Goal: Information Seeking & Learning: Understand process/instructions

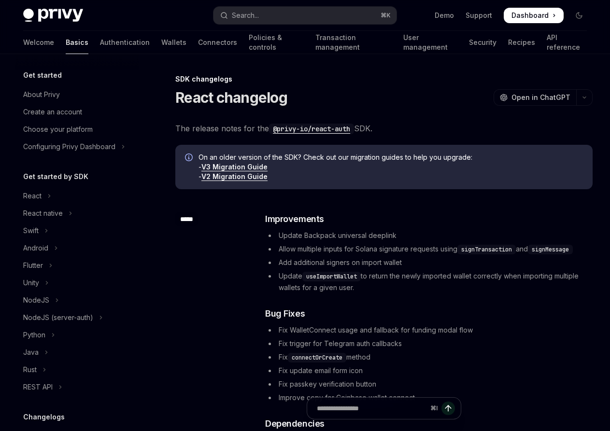
scroll to position [805, 0]
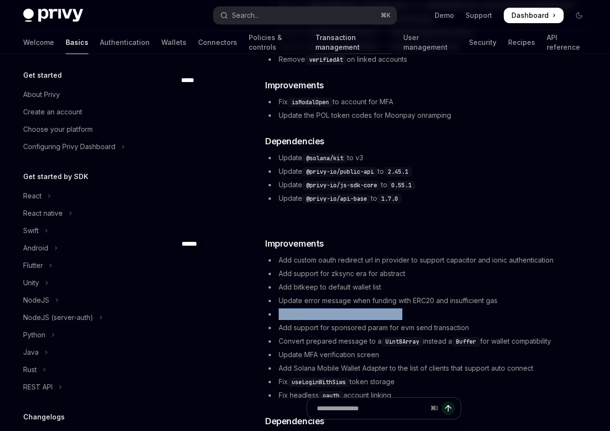
click at [315, 42] on link "Transaction management" at bounding box center [353, 42] width 76 height 23
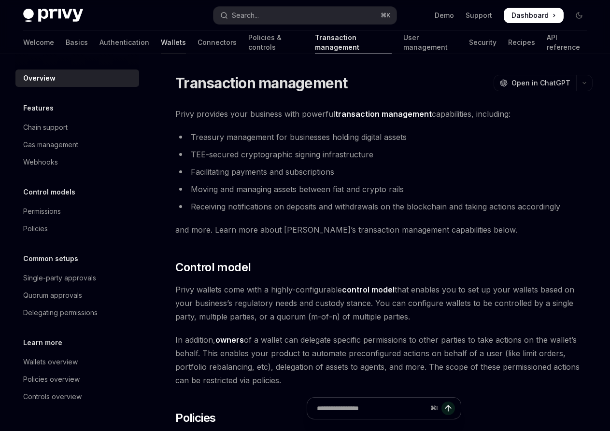
click at [161, 38] on link "Wallets" at bounding box center [173, 42] width 25 height 23
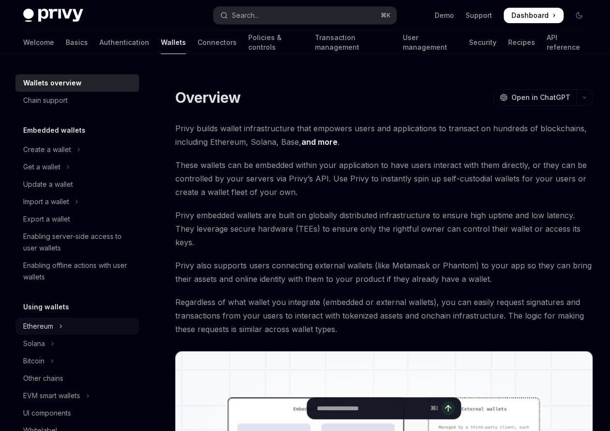
click at [71, 329] on button "Ethereum" at bounding box center [77, 326] width 124 height 17
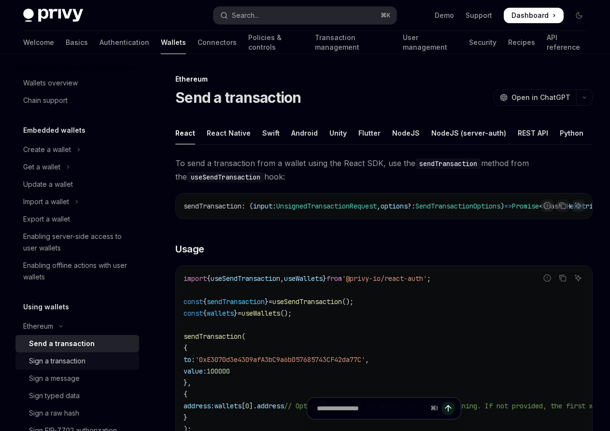
click at [85, 364] on div "Sign a transaction" at bounding box center [57, 361] width 56 height 12
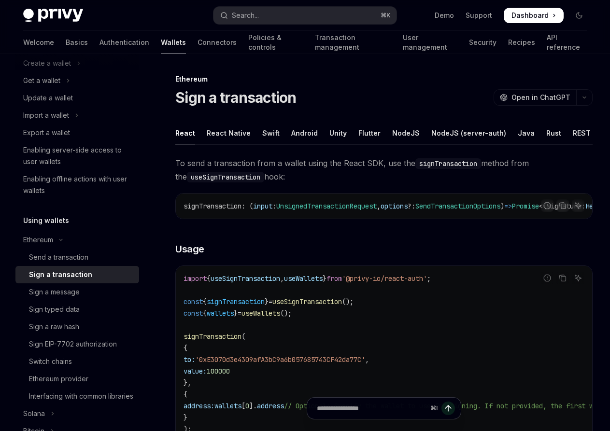
scroll to position [106, 0]
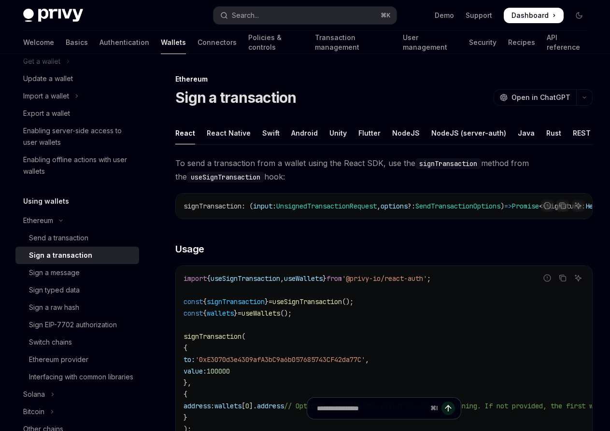
click at [558, 139] on ul "React React Native Swift Android Unity Flutter NodeJS NodeJS (server-auth) Java…" at bounding box center [383, 133] width 417 height 23
click at [572, 136] on div "REST API" at bounding box center [587, 133] width 30 height 23
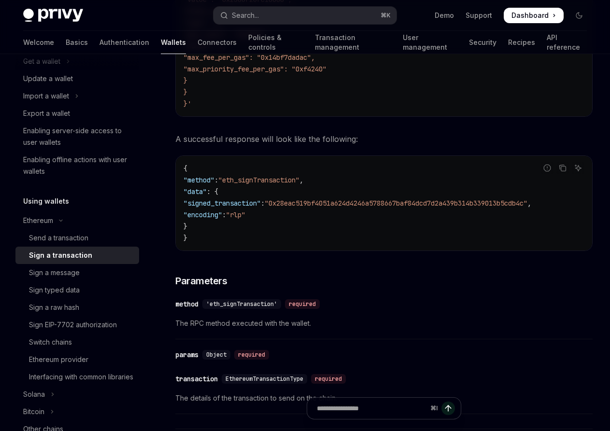
scroll to position [388, 0]
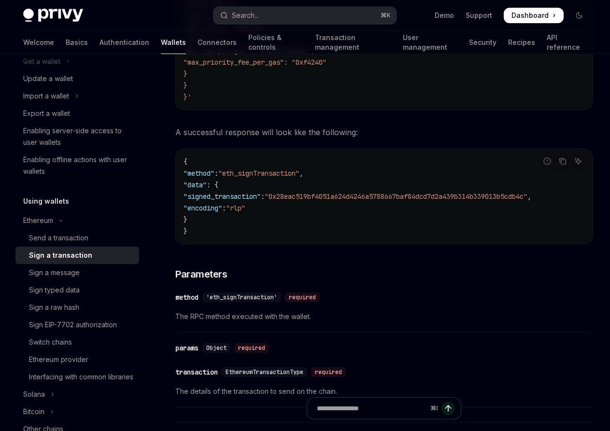
click at [245, 210] on span ""rlp"" at bounding box center [235, 208] width 19 height 9
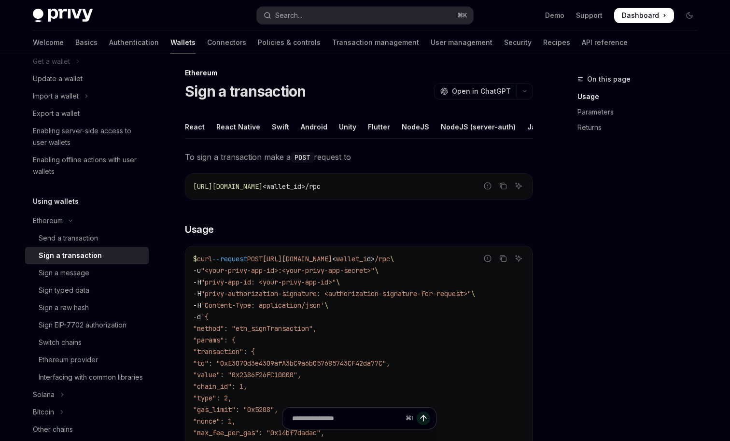
scroll to position [0, 0]
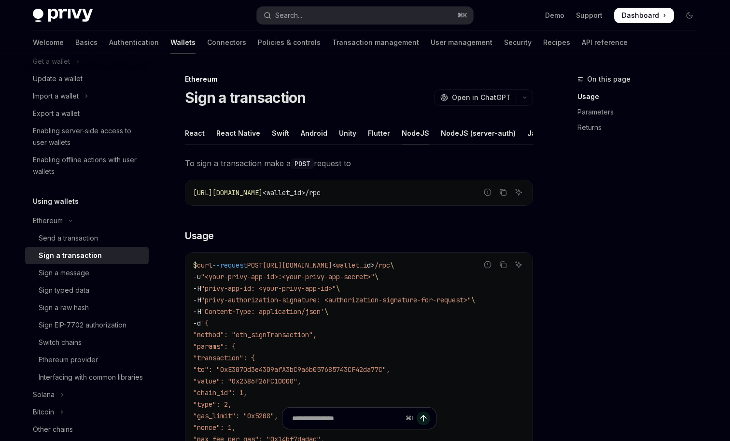
click at [414, 134] on div "NodeJS" at bounding box center [416, 133] width 28 height 23
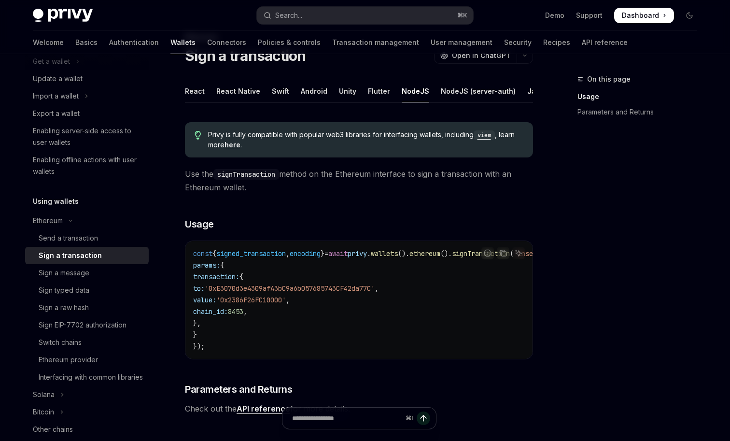
scroll to position [23, 0]
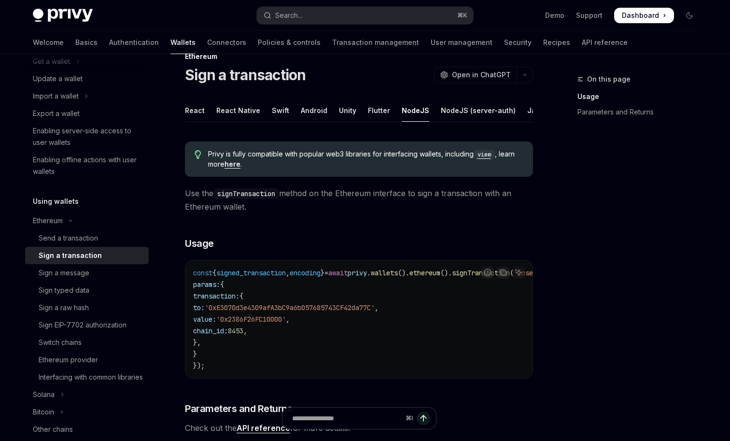
type textarea "*"
